Goal: Transaction & Acquisition: Book appointment/travel/reservation

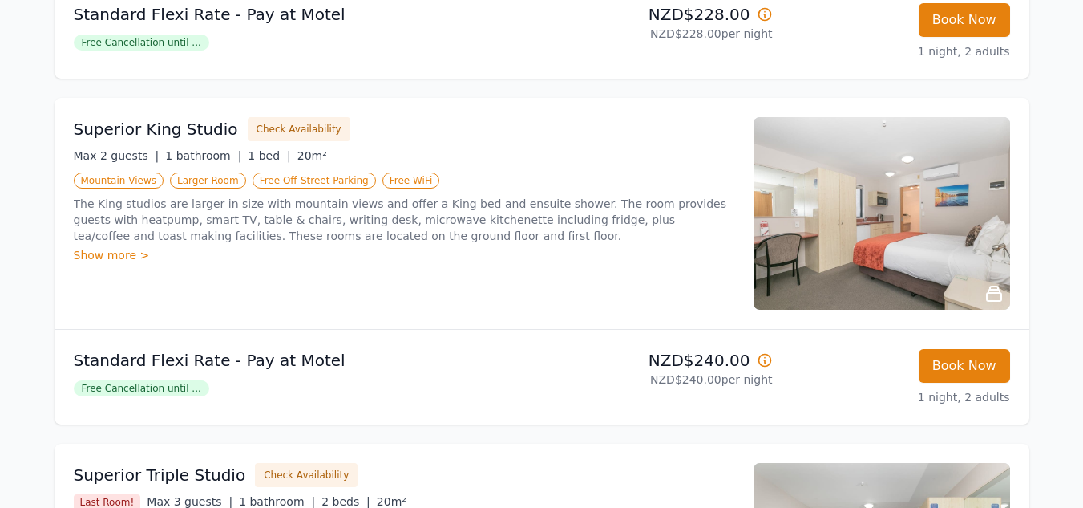
scroll to position [962, 0]
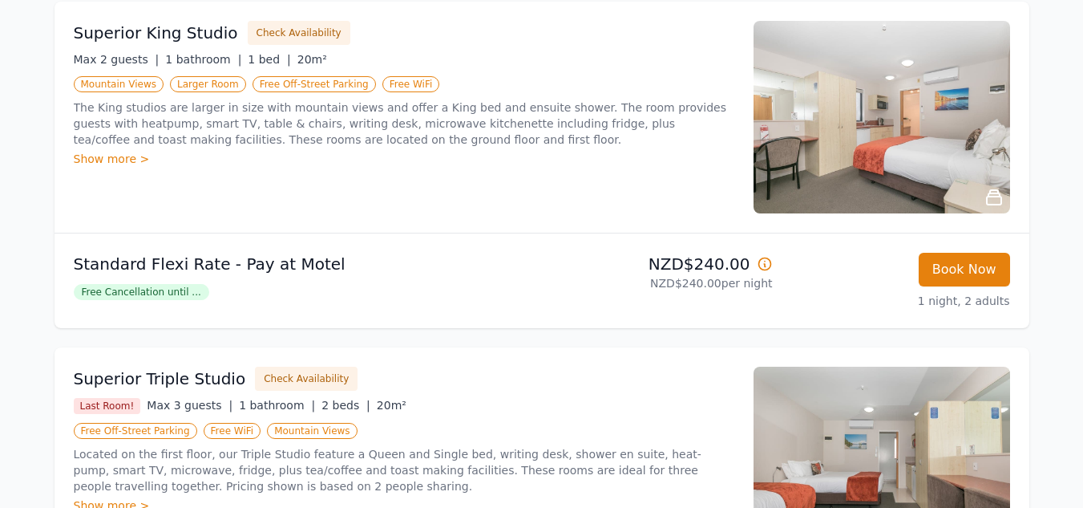
click at [169, 295] on span "Free Cancellation until ..." at bounding box center [142, 292] width 136 height 16
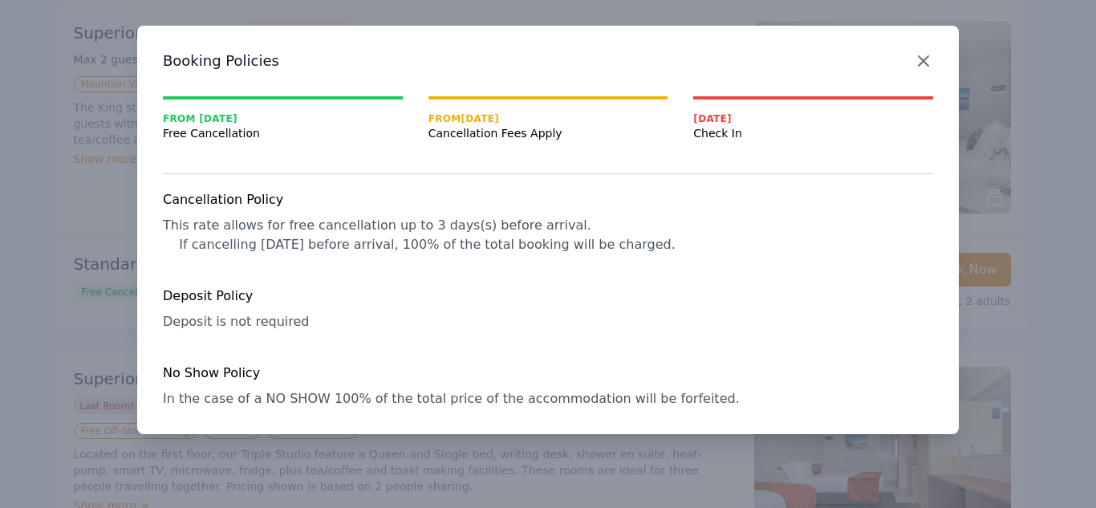
click at [925, 60] on icon "button" at bounding box center [922, 60] width 19 height 19
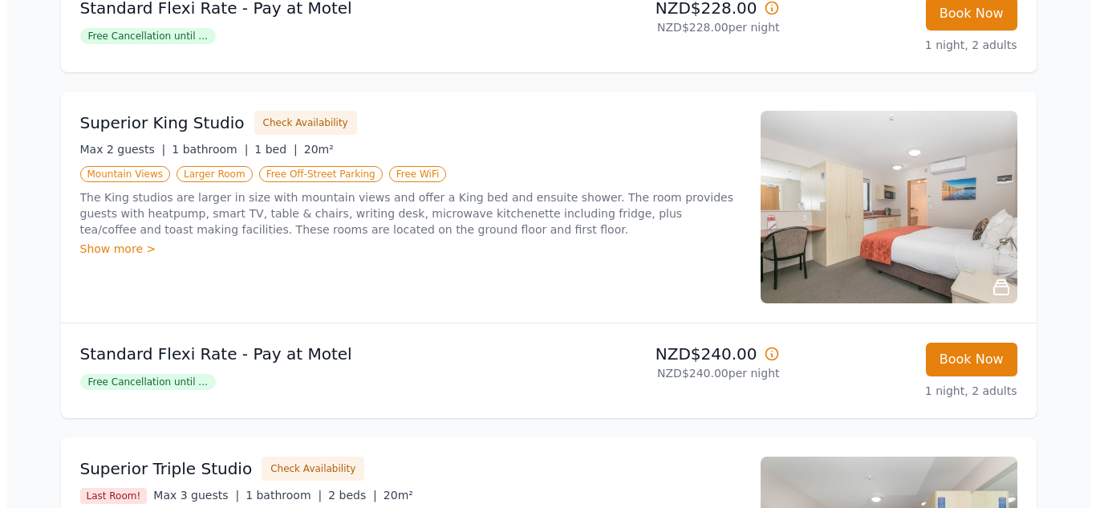
scroll to position [882, 0]
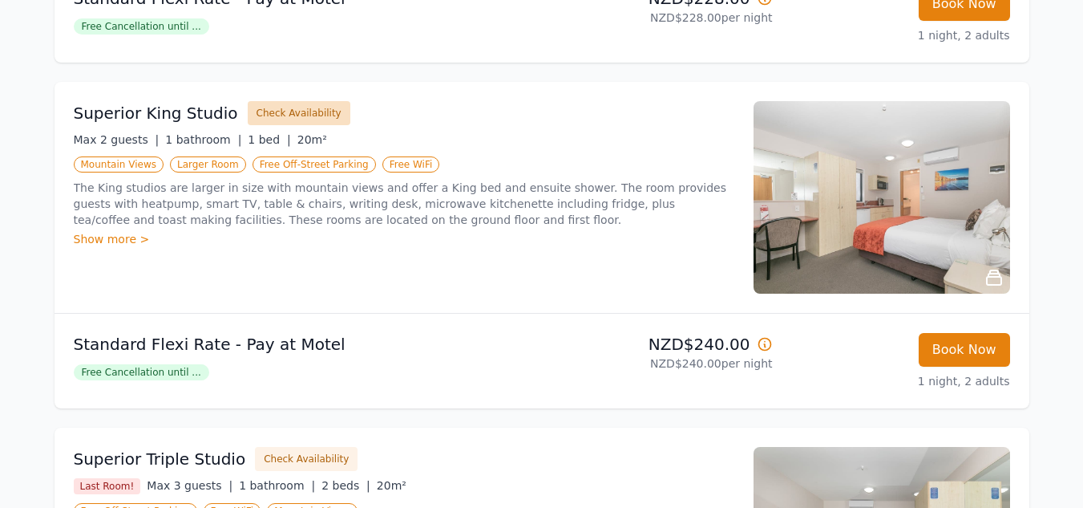
click at [303, 114] on button "Check Availability" at bounding box center [299, 113] width 103 height 24
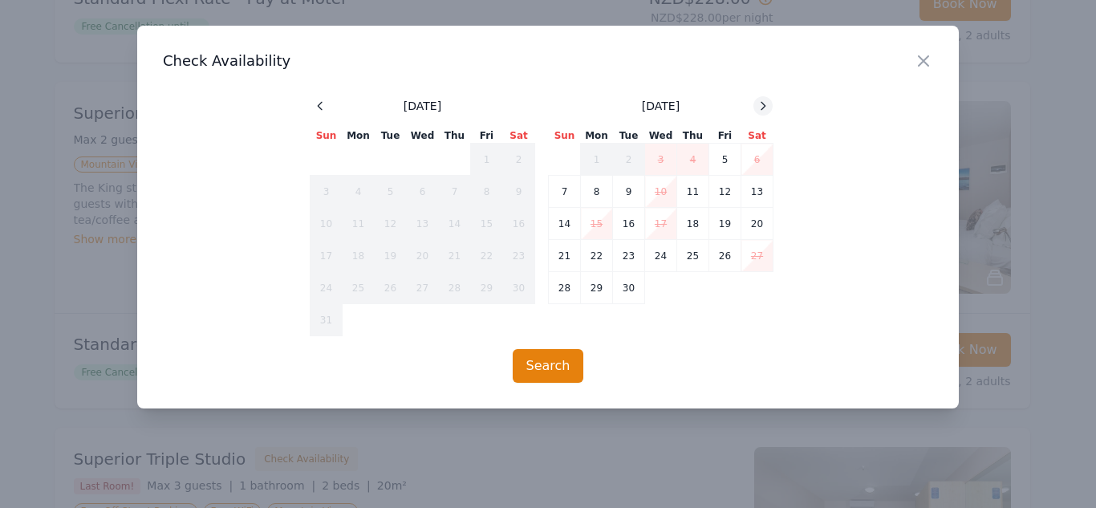
click at [765, 106] on icon at bounding box center [763, 105] width 4 height 7
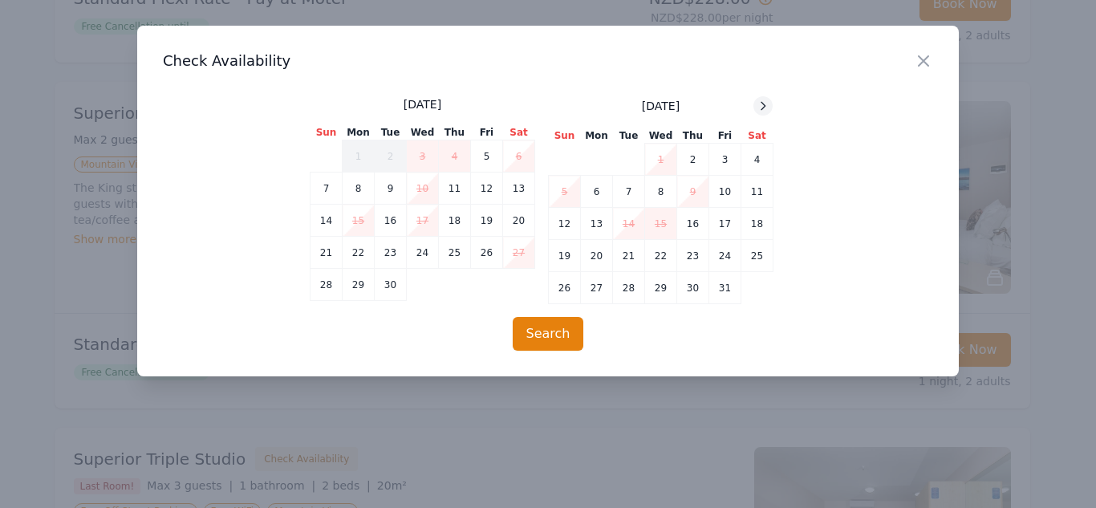
click at [765, 106] on icon at bounding box center [763, 105] width 4 height 7
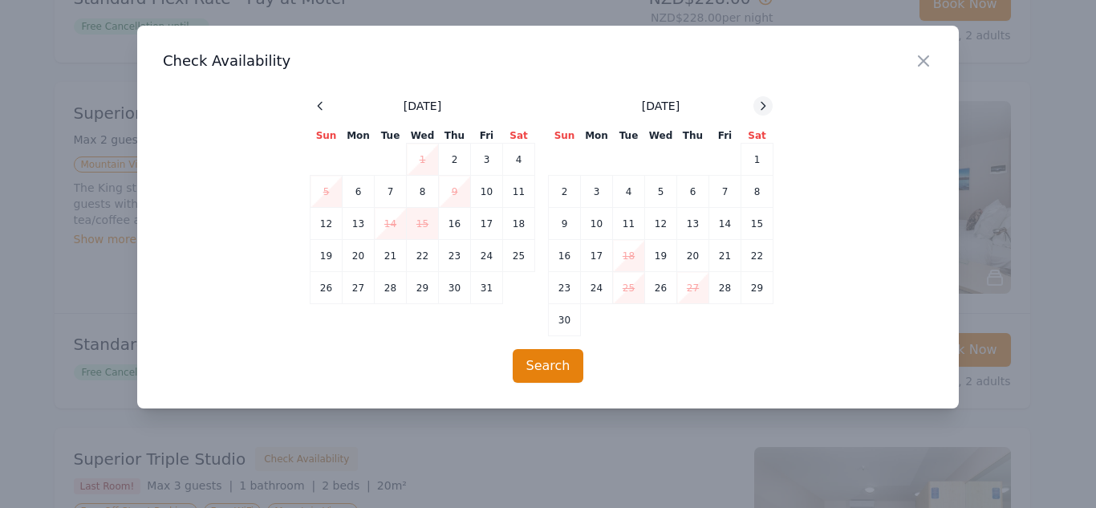
click at [763, 105] on icon at bounding box center [762, 105] width 13 height 13
click at [563, 225] on td "14" at bounding box center [565, 224] width 32 height 32
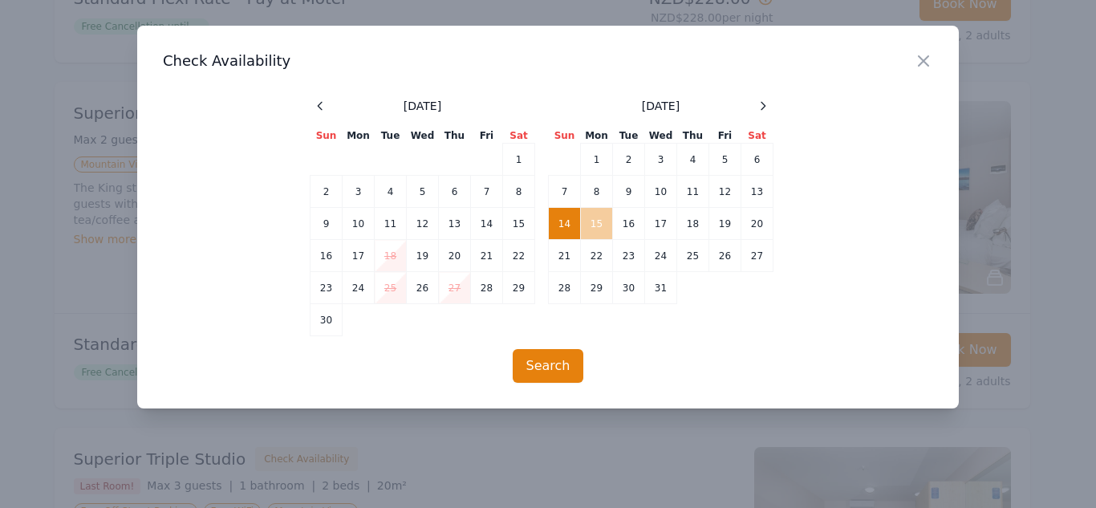
click at [597, 223] on td "15" at bounding box center [597, 224] width 32 height 32
click at [545, 361] on button "Search" at bounding box center [547, 366] width 71 height 34
